Goal: Task Accomplishment & Management: Manage account settings

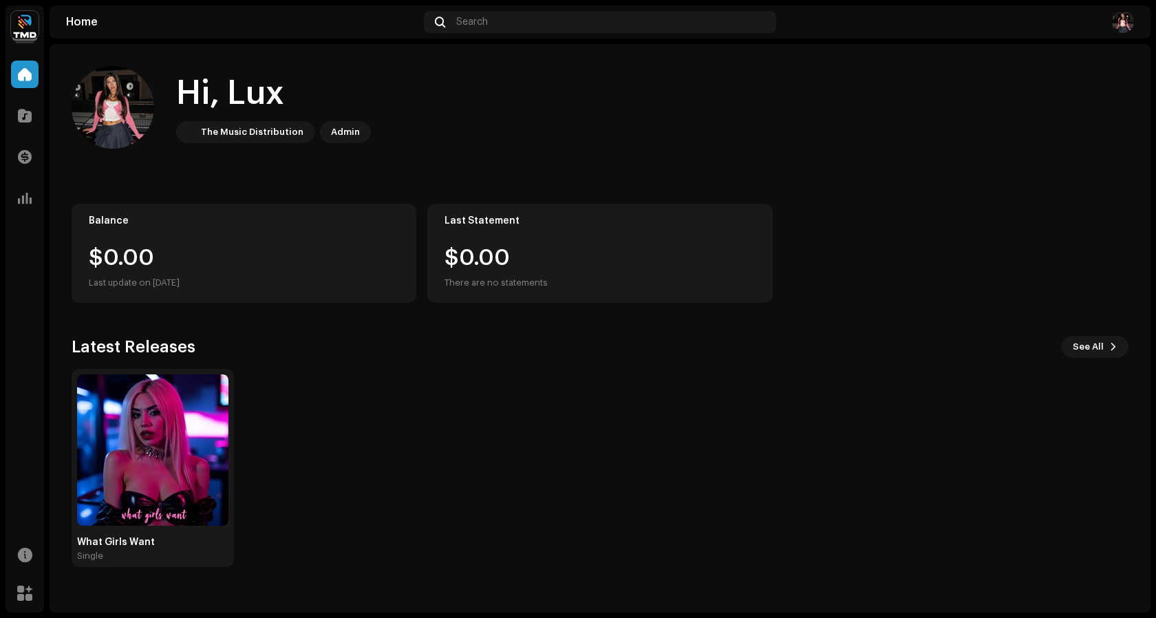
click at [39, 32] on navigation-account-switch "[PERSON_NAME]" at bounding box center [25, 25] width 39 height 39
click at [30, 26] on img at bounding box center [25, 25] width 28 height 28
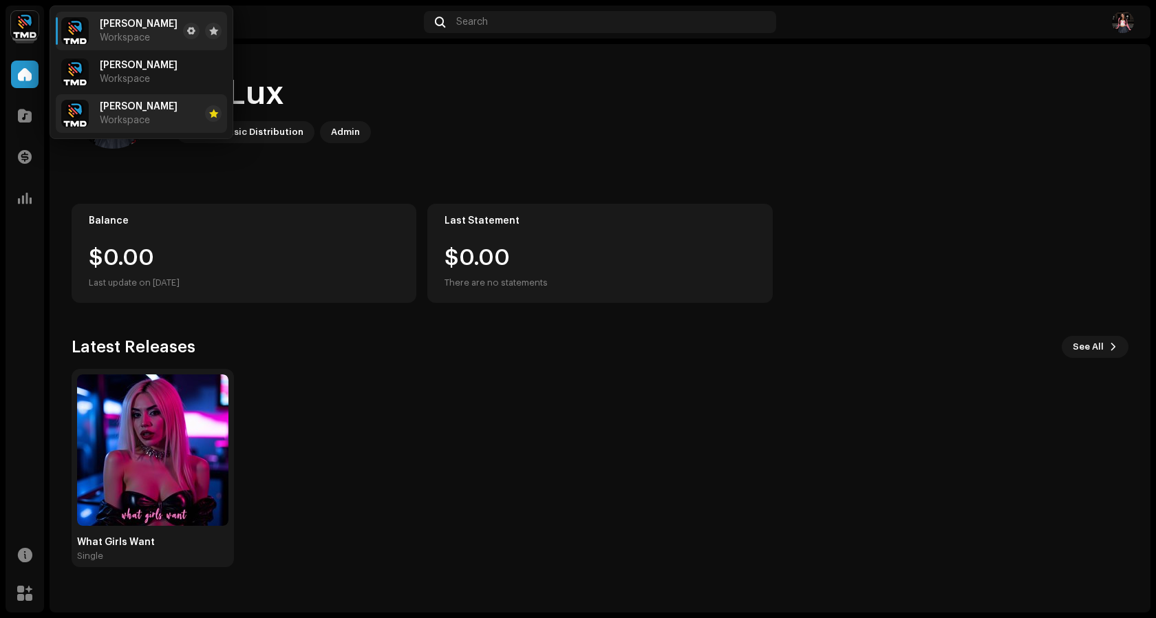
click at [95, 112] on div "[PERSON_NAME] Workspace" at bounding box center [119, 114] width 116 height 28
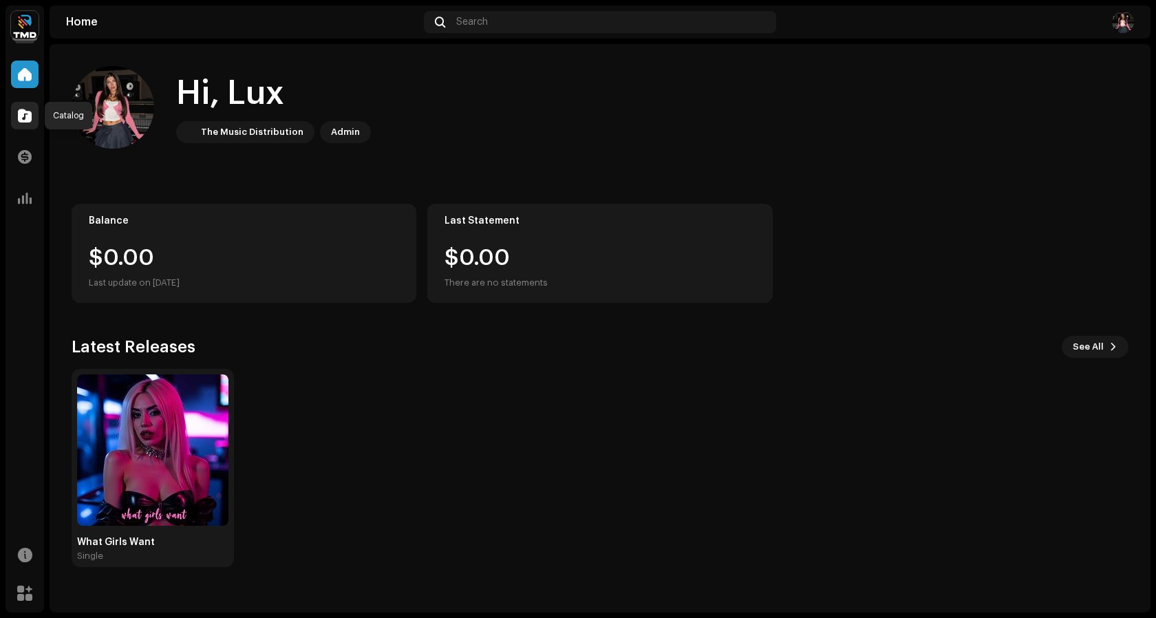
click at [16, 111] on div at bounding box center [25, 116] width 28 height 28
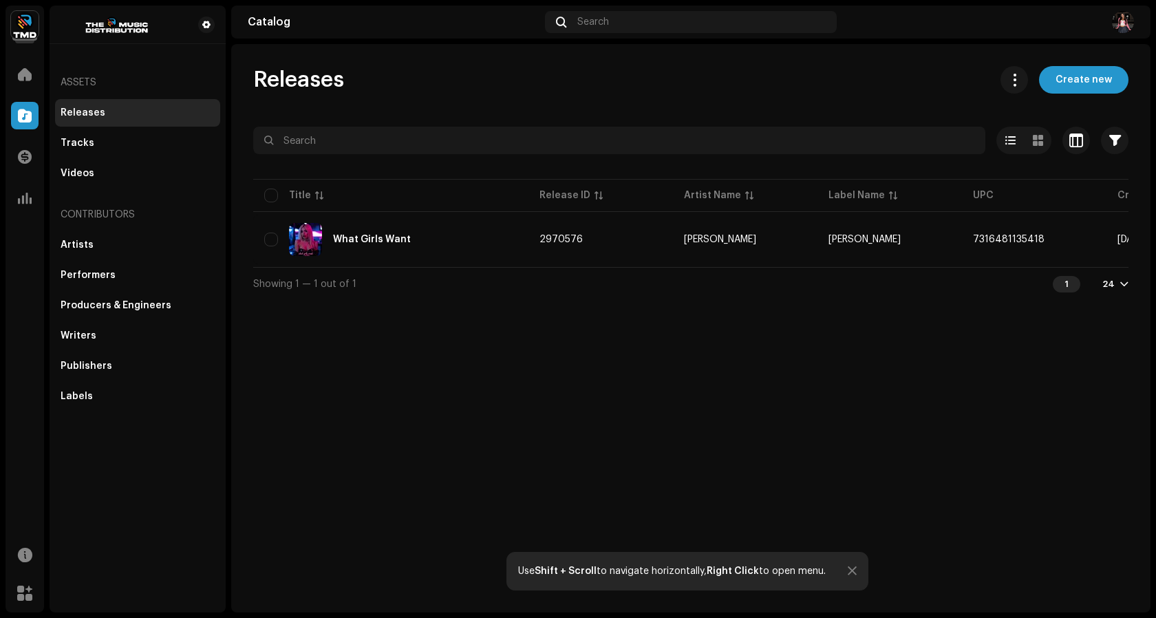
click at [18, 32] on img at bounding box center [25, 25] width 28 height 28
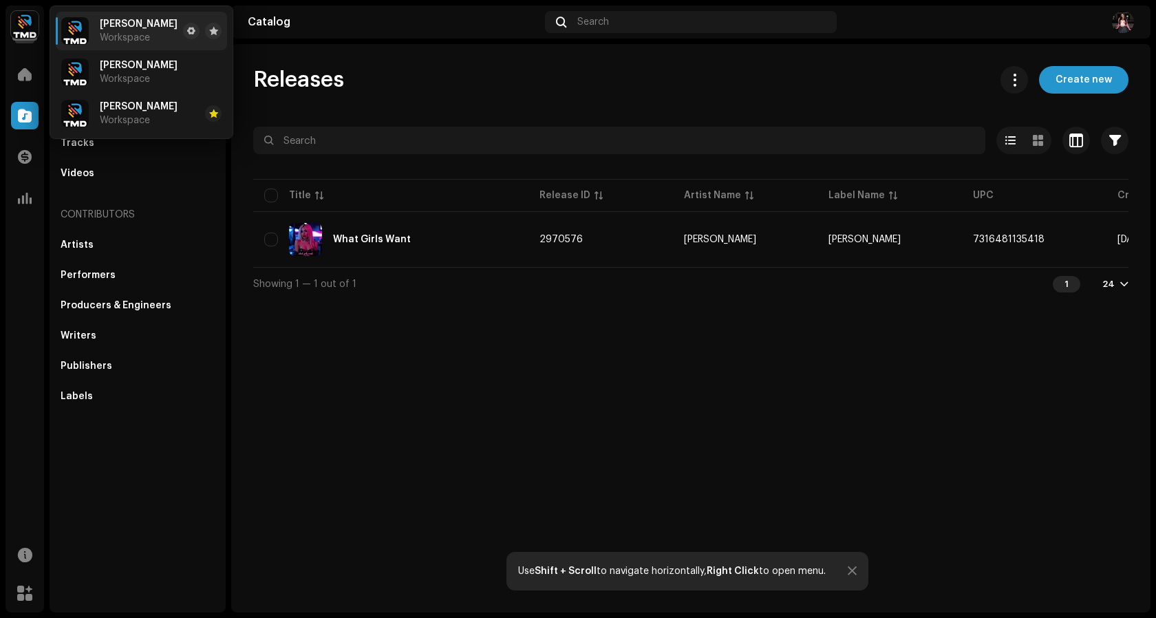
click at [26, 28] on img at bounding box center [25, 25] width 28 height 28
click at [108, 116] on div "Releases" at bounding box center [138, 112] width 154 height 11
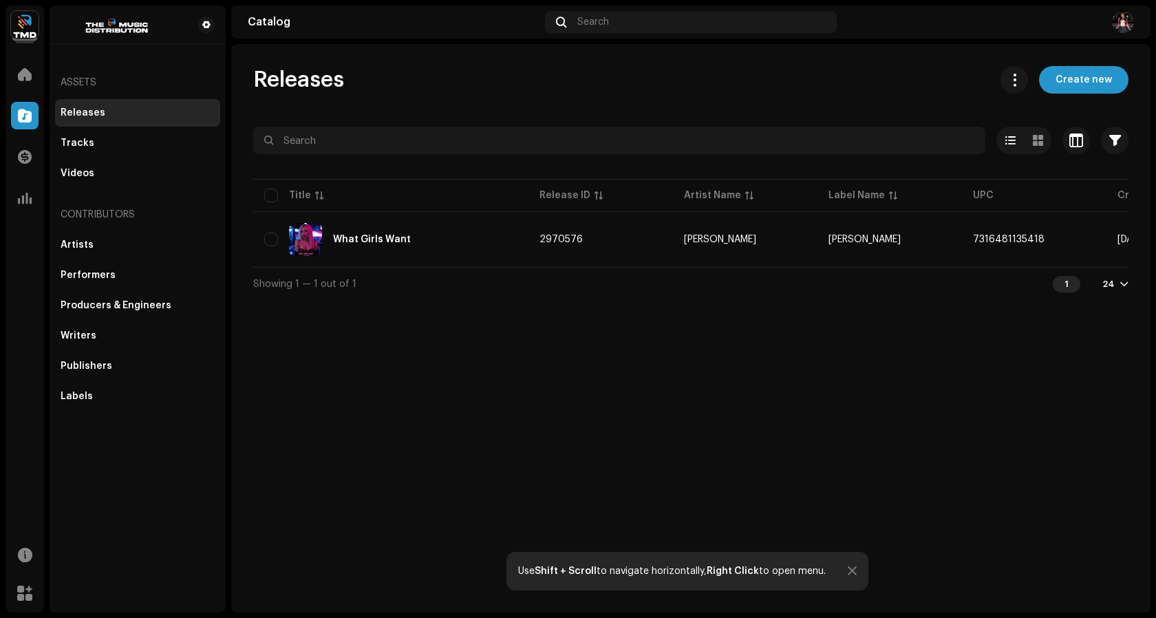
click at [103, 116] on div "Releases" at bounding box center [138, 112] width 154 height 11
click at [103, 105] on div "Releases" at bounding box center [137, 113] width 165 height 28
click at [21, 23] on img at bounding box center [25, 25] width 28 height 28
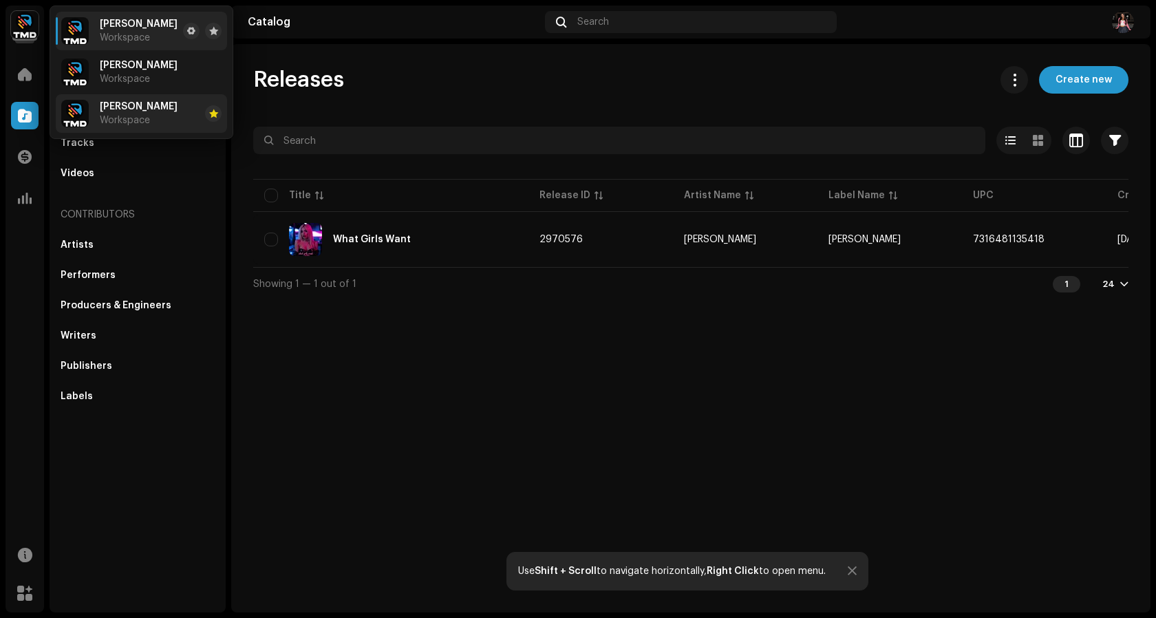
click at [123, 114] on div "[PERSON_NAME] Workspace" at bounding box center [139, 113] width 78 height 25
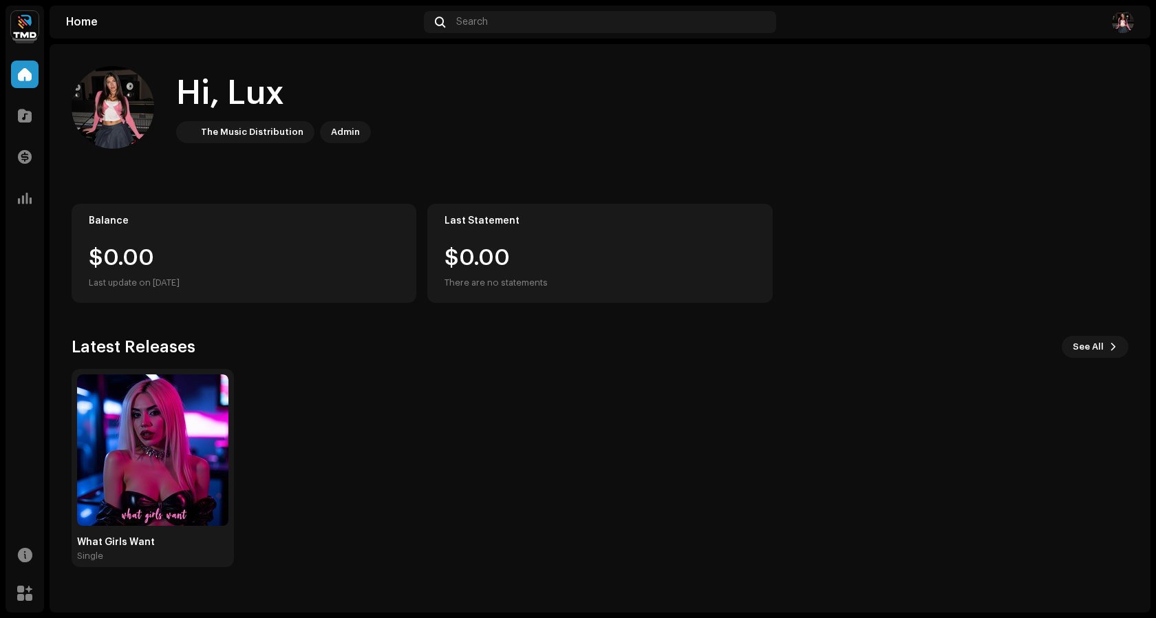
click at [28, 30] on img at bounding box center [25, 25] width 28 height 28
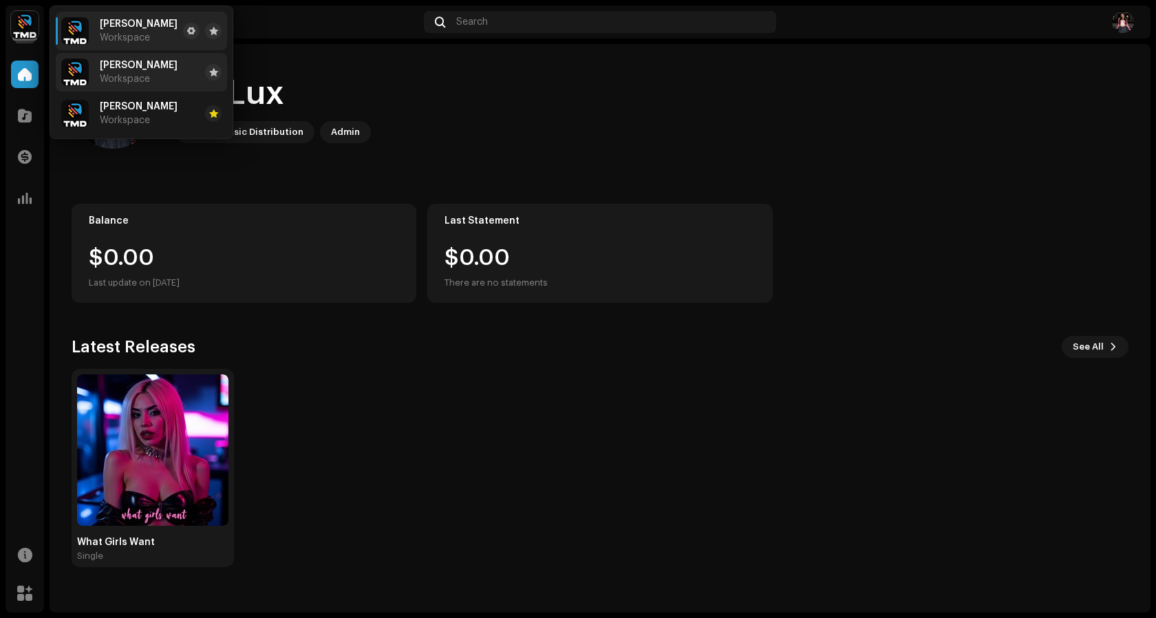
click at [91, 73] on div "[PERSON_NAME] Workspace" at bounding box center [119, 72] width 116 height 28
